Goal: Entertainment & Leisure: Consume media (video, audio)

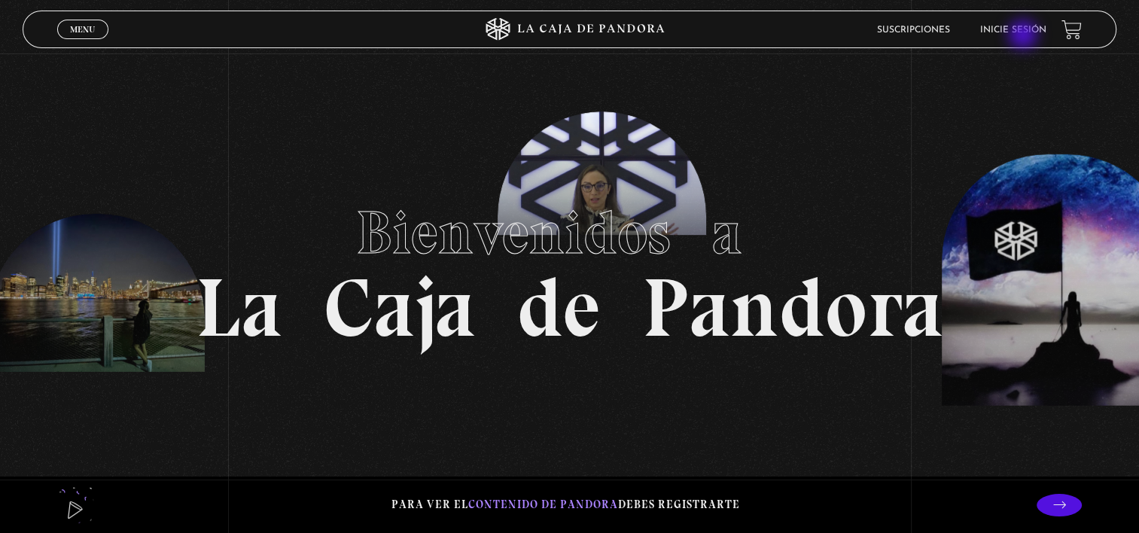
click at [1025, 36] on li "Inicie sesión" at bounding box center [1014, 29] width 66 height 23
click at [1003, 24] on li "Inicie sesión" at bounding box center [1014, 29] width 66 height 23
click at [1009, 21] on li "Inicie sesión" at bounding box center [1014, 29] width 66 height 23
click at [1013, 30] on link "Inicie sesión" at bounding box center [1014, 30] width 66 height 9
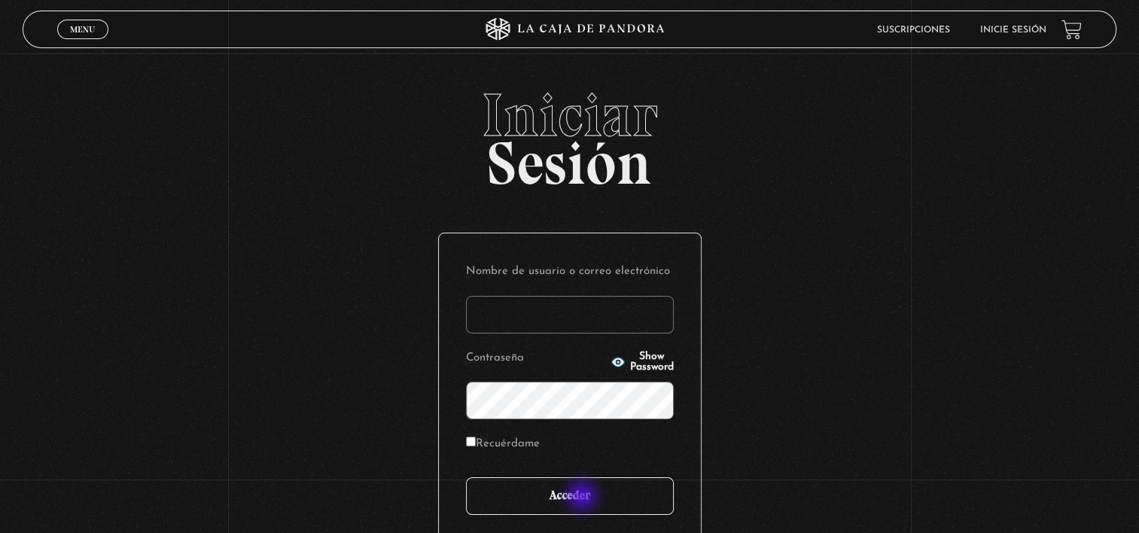
type input "svargasaraya5791@gmail.com"
click at [581, 491] on input "Acceder" at bounding box center [570, 496] width 208 height 38
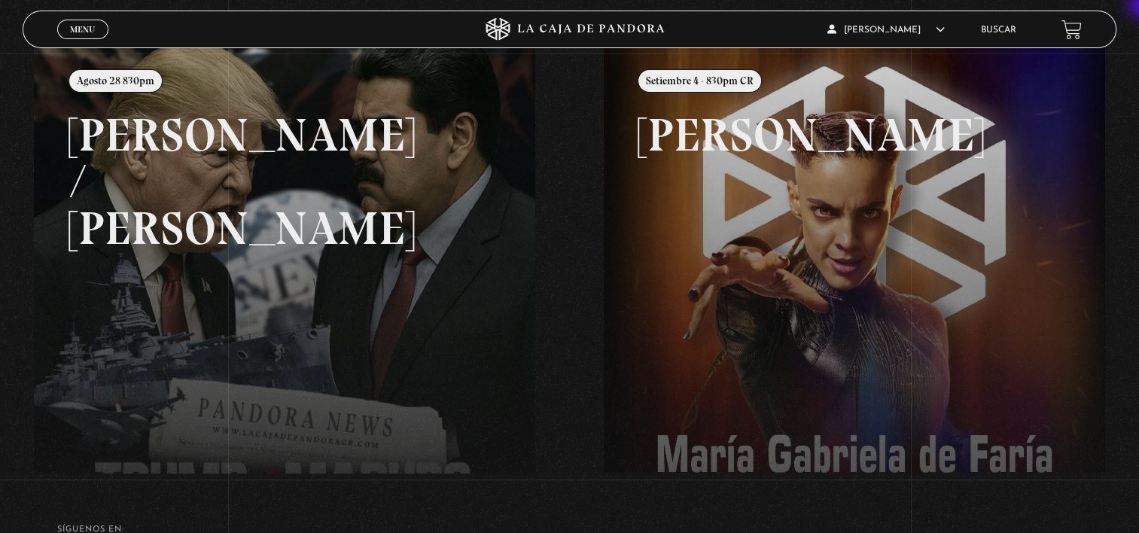
scroll to position [111, 0]
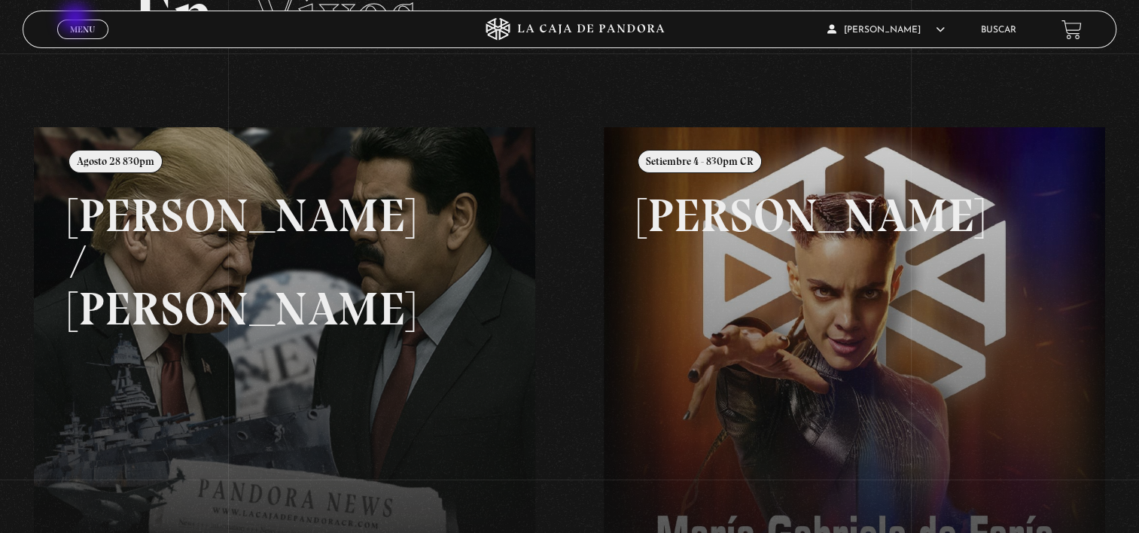
click at [77, 20] on link "Menu Cerrar" at bounding box center [82, 30] width 51 height 20
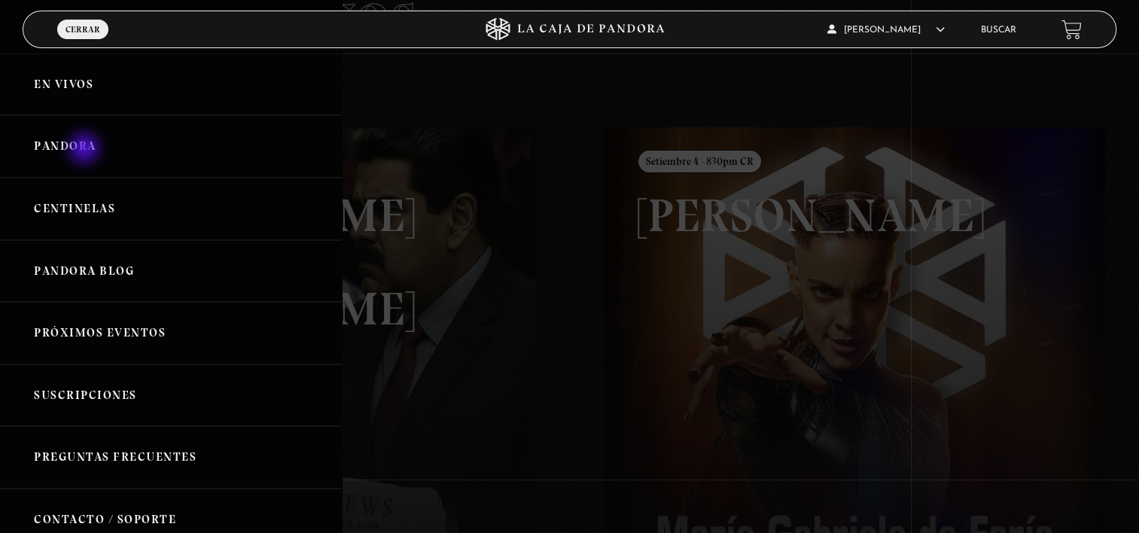
click at [86, 150] on link "Pandora" at bounding box center [171, 146] width 342 height 63
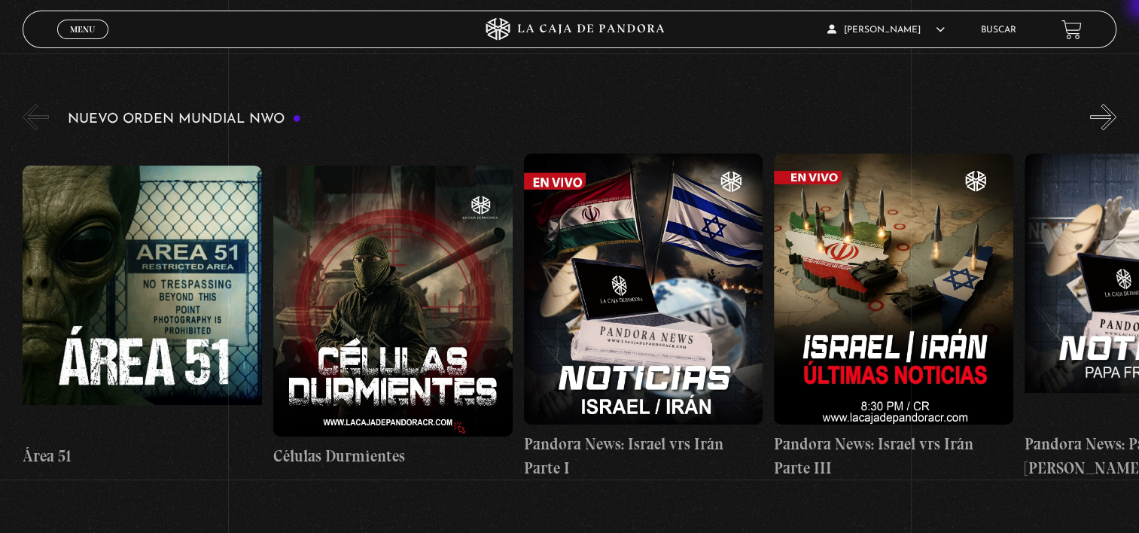
scroll to position [140, 0]
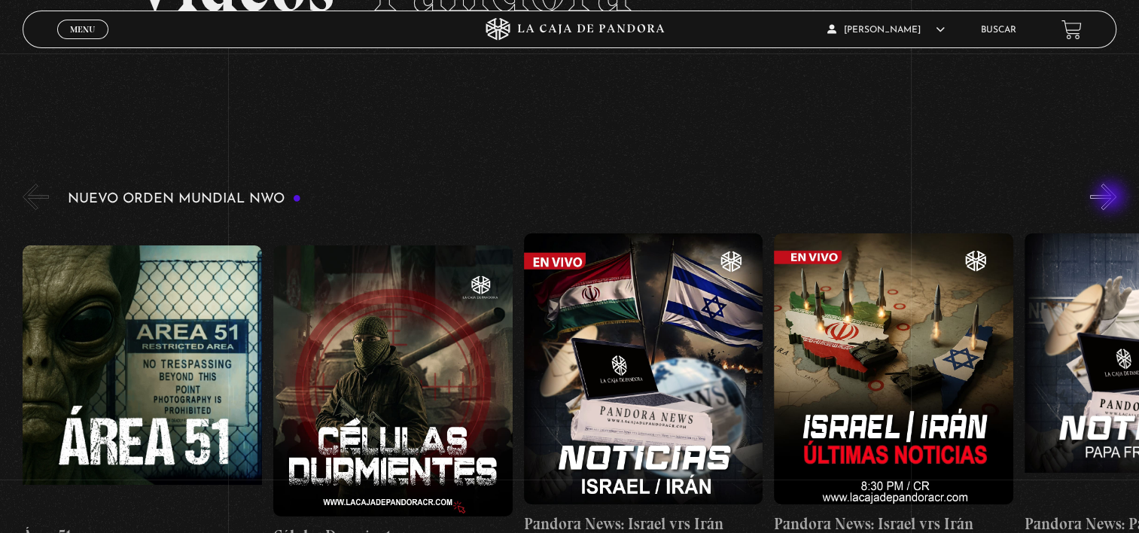
click at [1112, 198] on button "»" at bounding box center [1103, 197] width 26 height 26
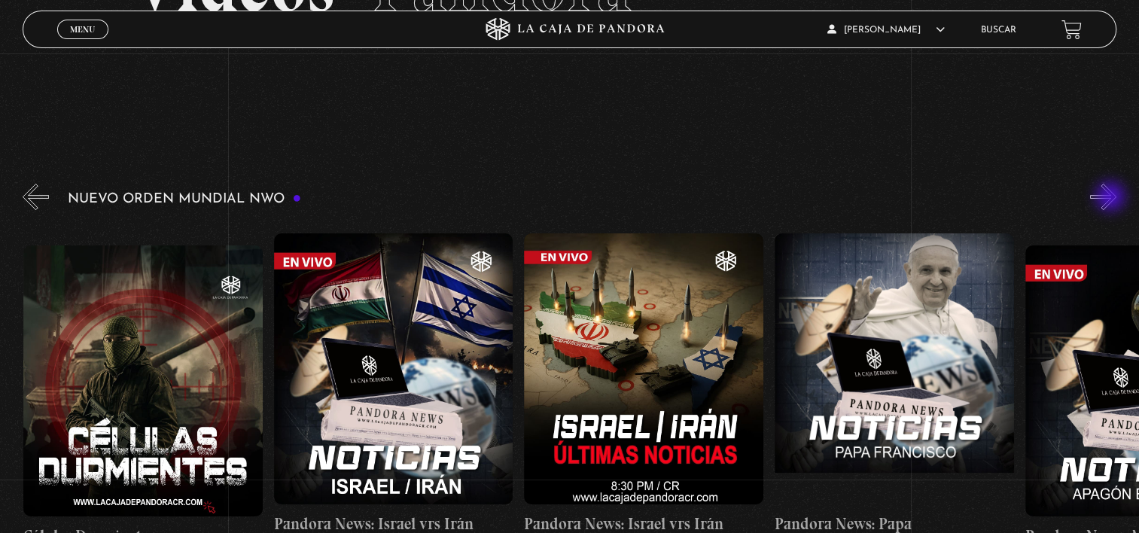
click at [1112, 198] on button "»" at bounding box center [1103, 197] width 26 height 26
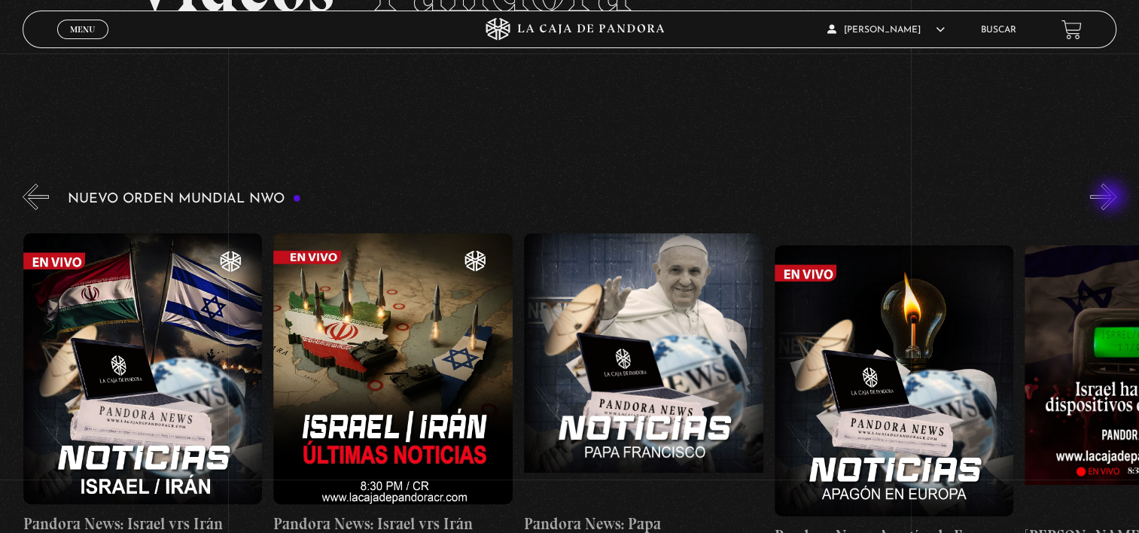
click at [1112, 198] on button "»" at bounding box center [1103, 197] width 26 height 26
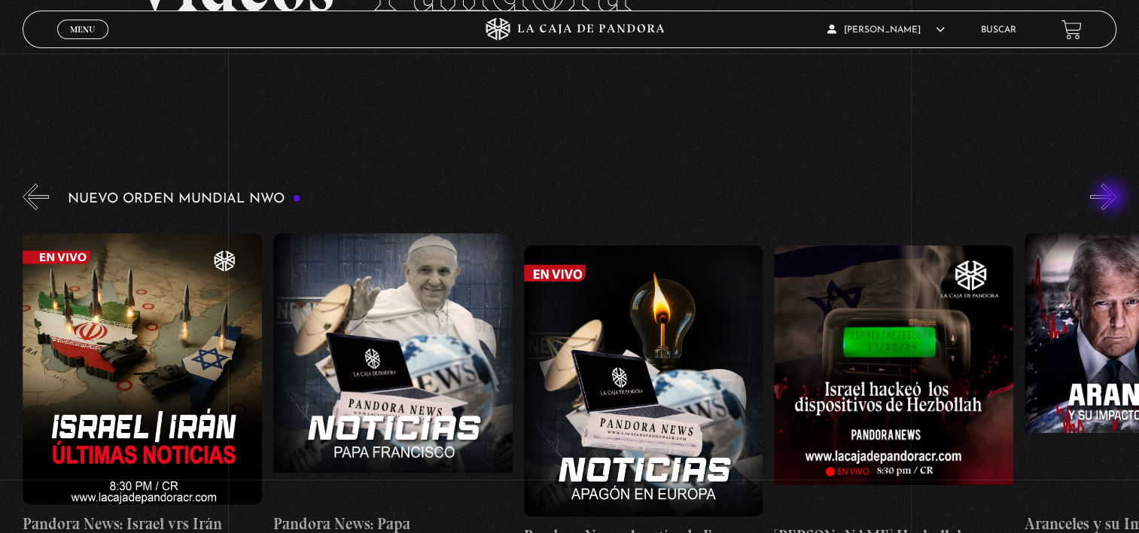
click at [1112, 198] on button "»" at bounding box center [1103, 197] width 26 height 26
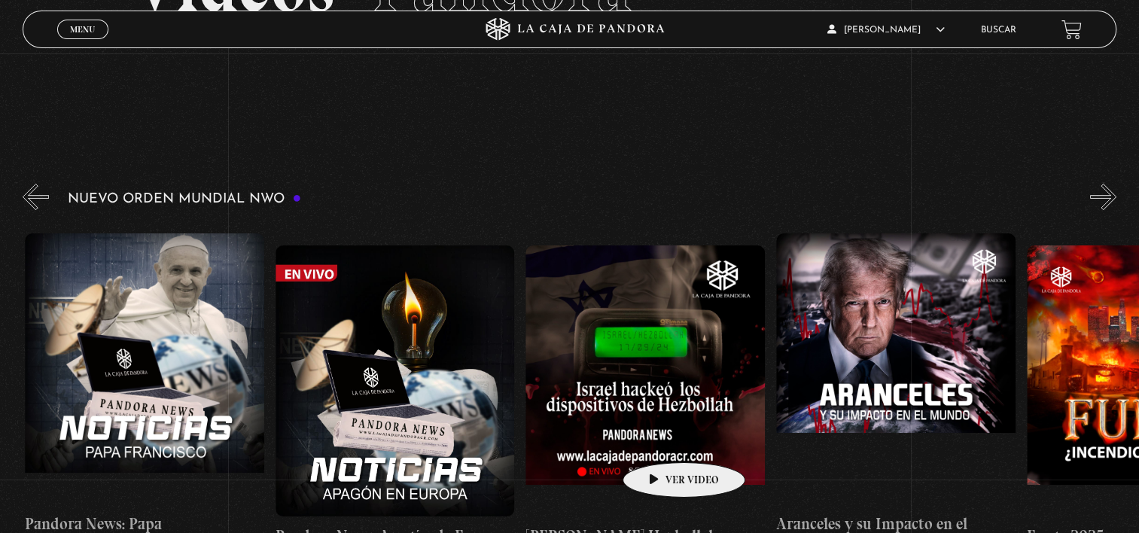
scroll to position [0, 1002]
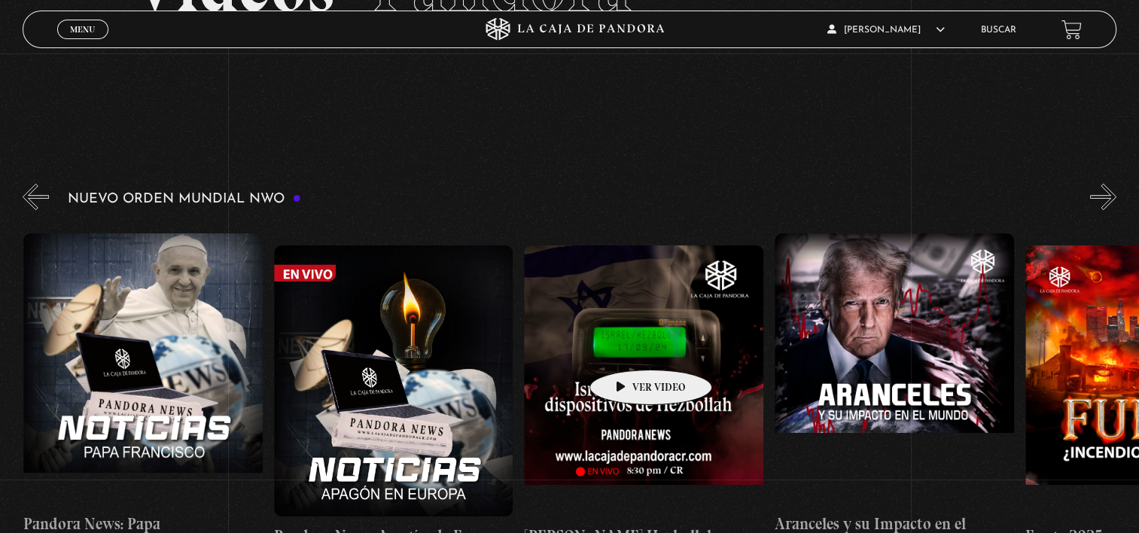
click at [627, 347] on figure at bounding box center [643, 381] width 239 height 271
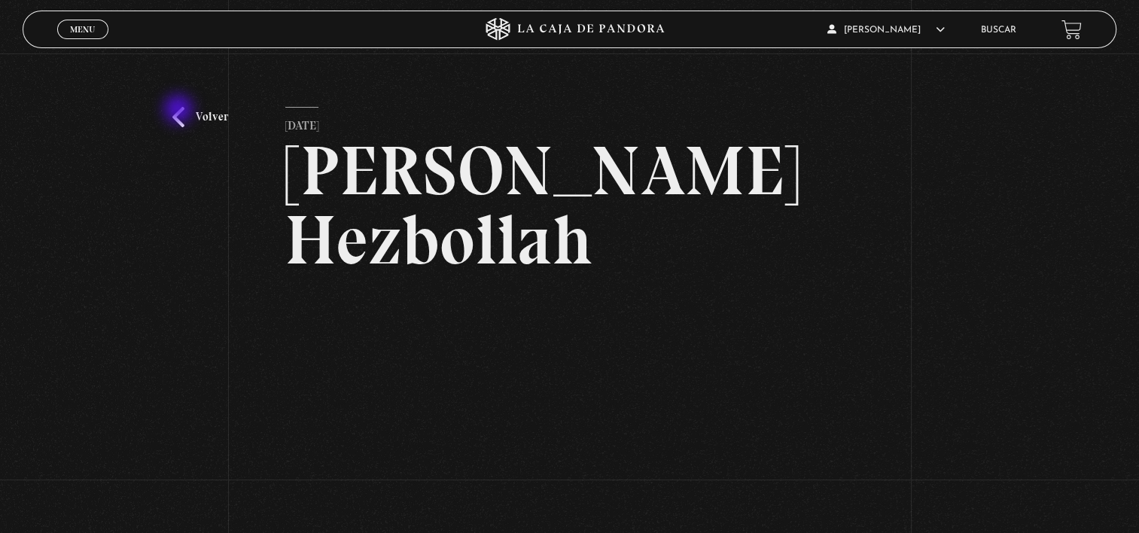
click at [180, 111] on link "Volver" at bounding box center [200, 117] width 56 height 20
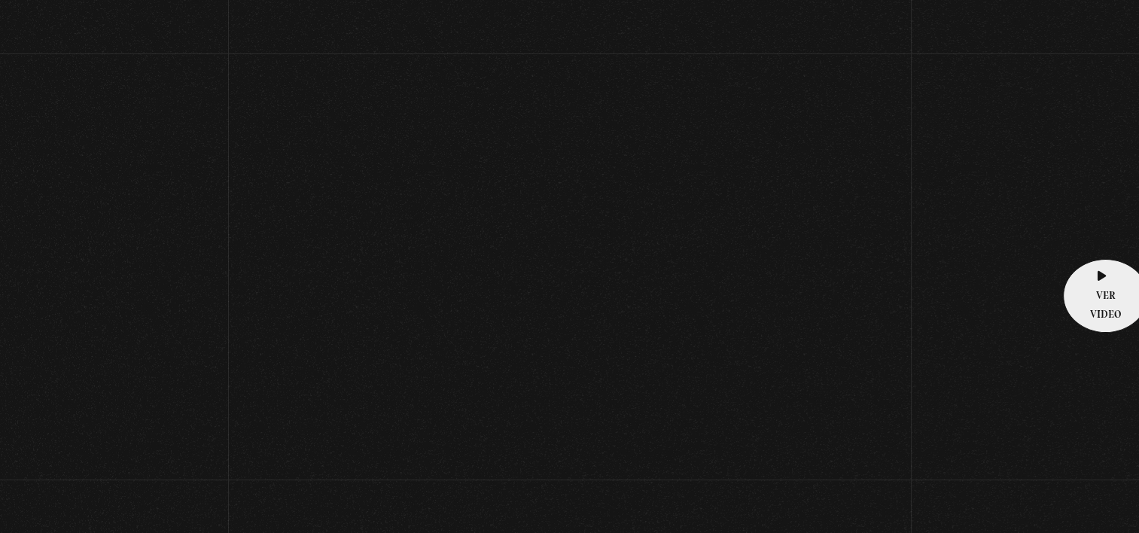
scroll to position [148, 0]
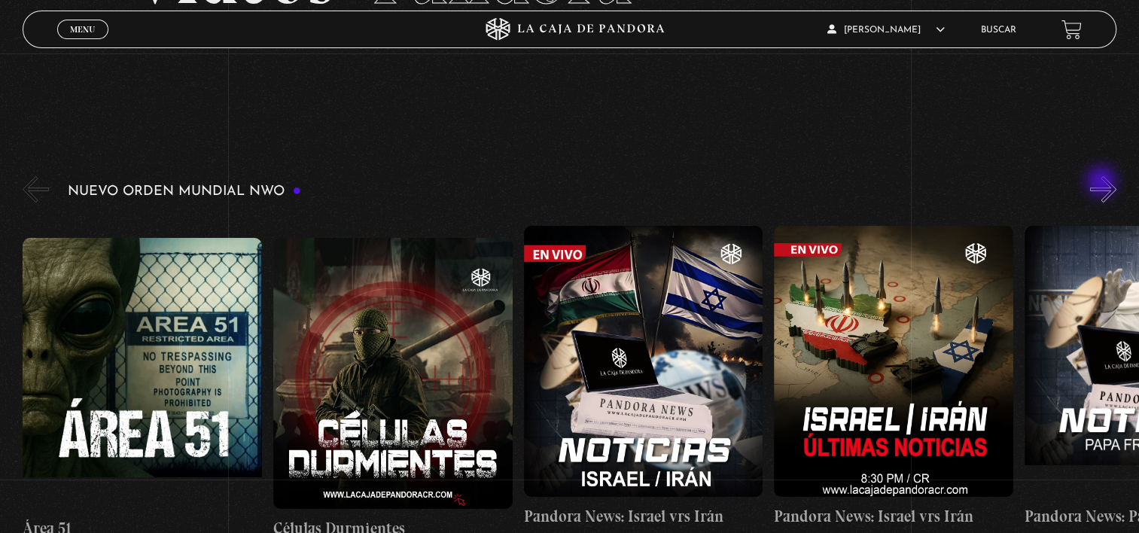
click at [1103, 183] on button "»" at bounding box center [1103, 189] width 26 height 26
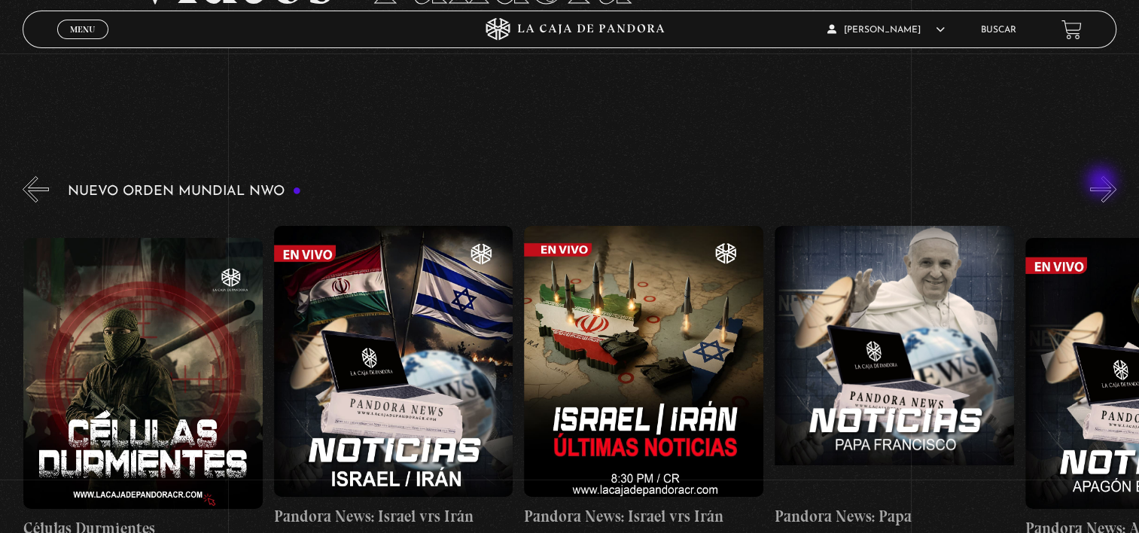
click at [1103, 183] on button "»" at bounding box center [1103, 189] width 26 height 26
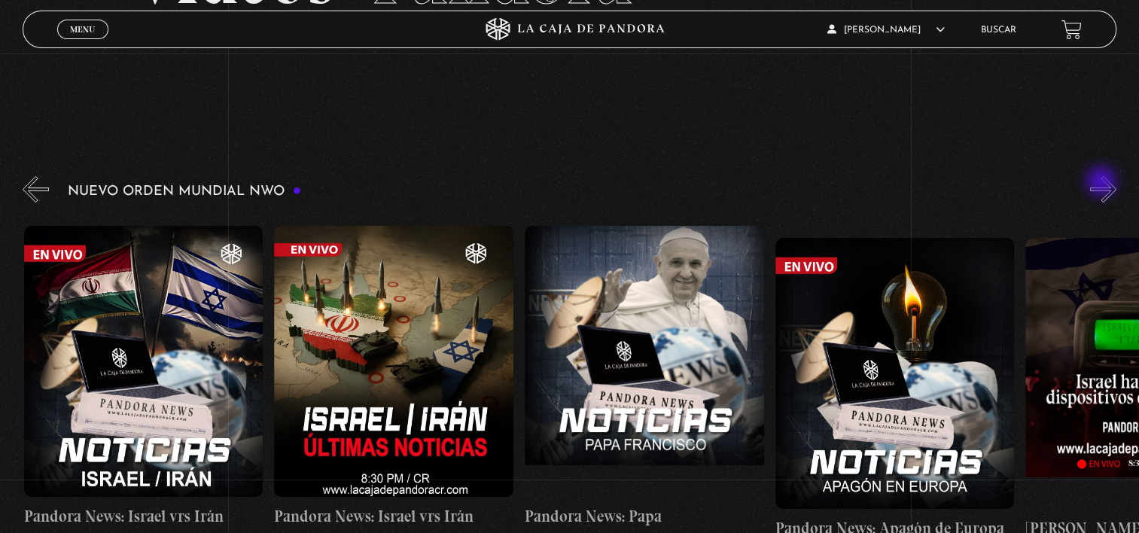
click at [1103, 183] on button "»" at bounding box center [1103, 189] width 26 height 26
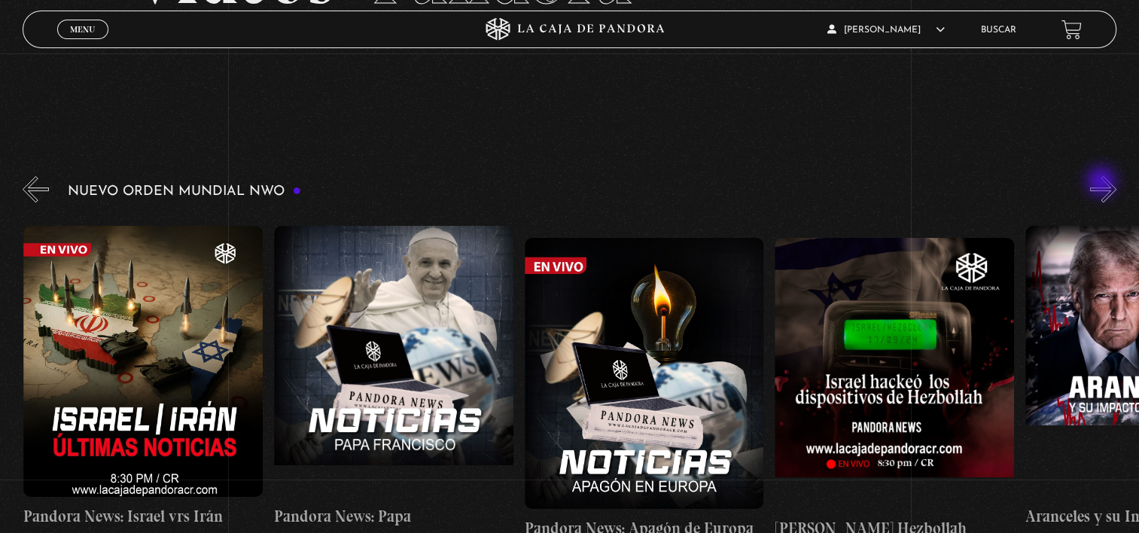
click at [1103, 183] on button "»" at bounding box center [1103, 189] width 26 height 26
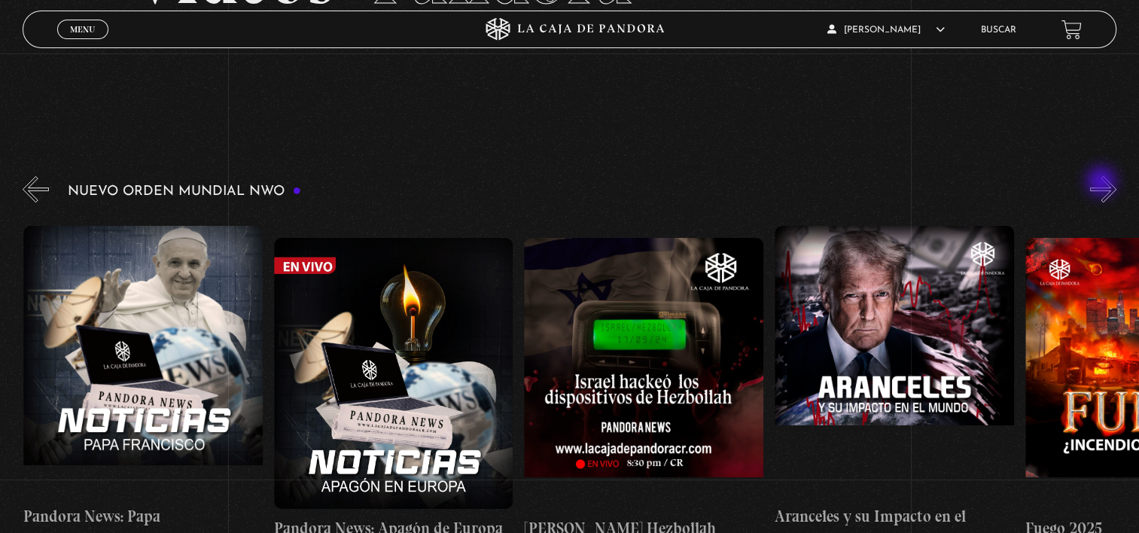
click at [1103, 183] on button "»" at bounding box center [1103, 189] width 26 height 26
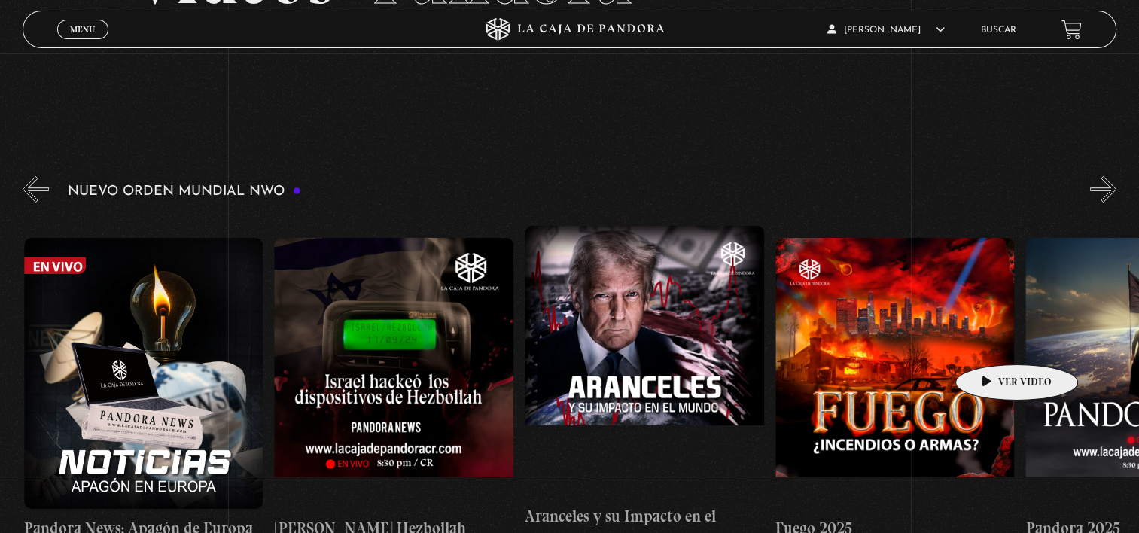
scroll to position [0, 1252]
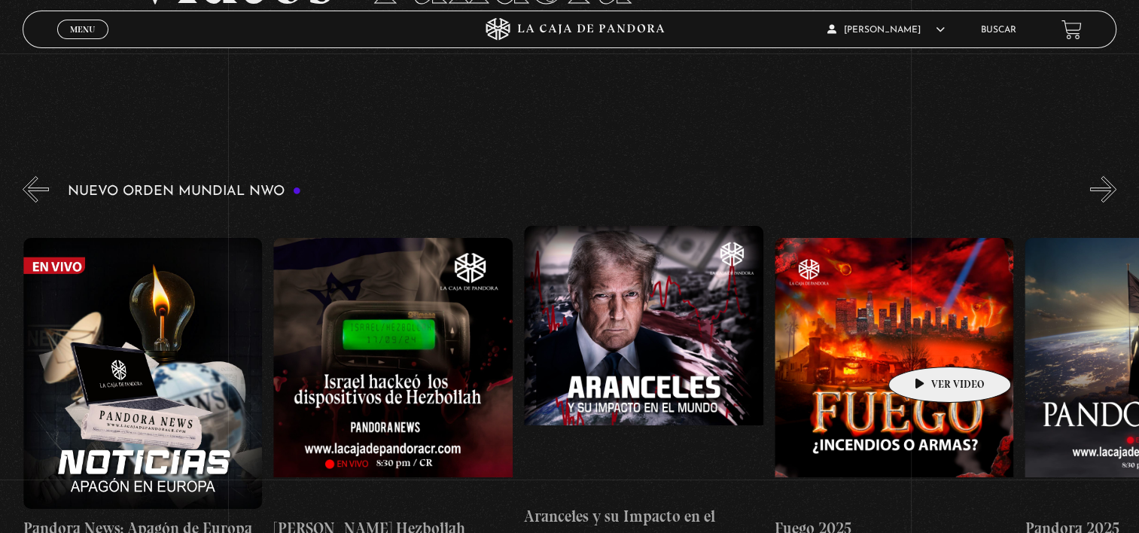
click at [926, 344] on figure at bounding box center [894, 373] width 239 height 271
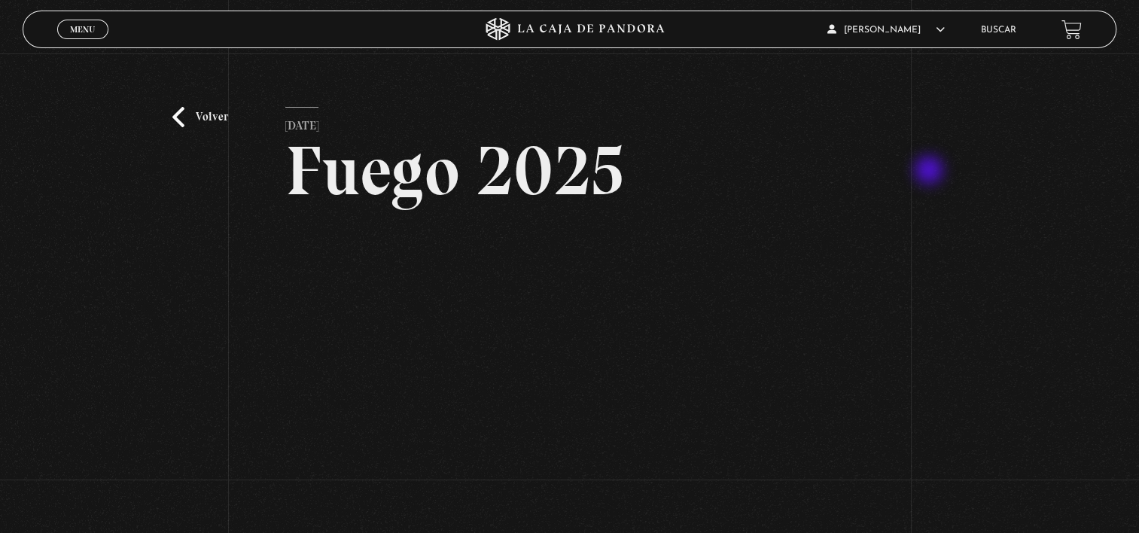
click at [931, 172] on div "Volver [DATE] Fuego 2025 WhatsApp Twitter Messenger Email" at bounding box center [569, 335] width 1139 height 564
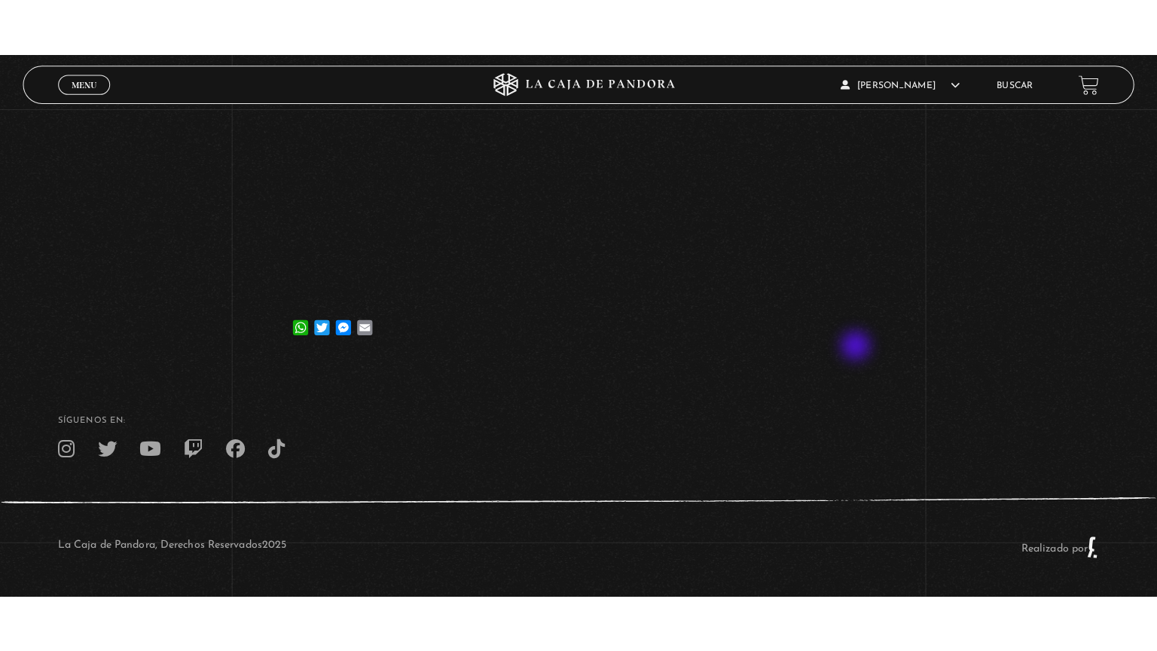
scroll to position [226, 0]
